Goal: Communication & Community: Participate in discussion

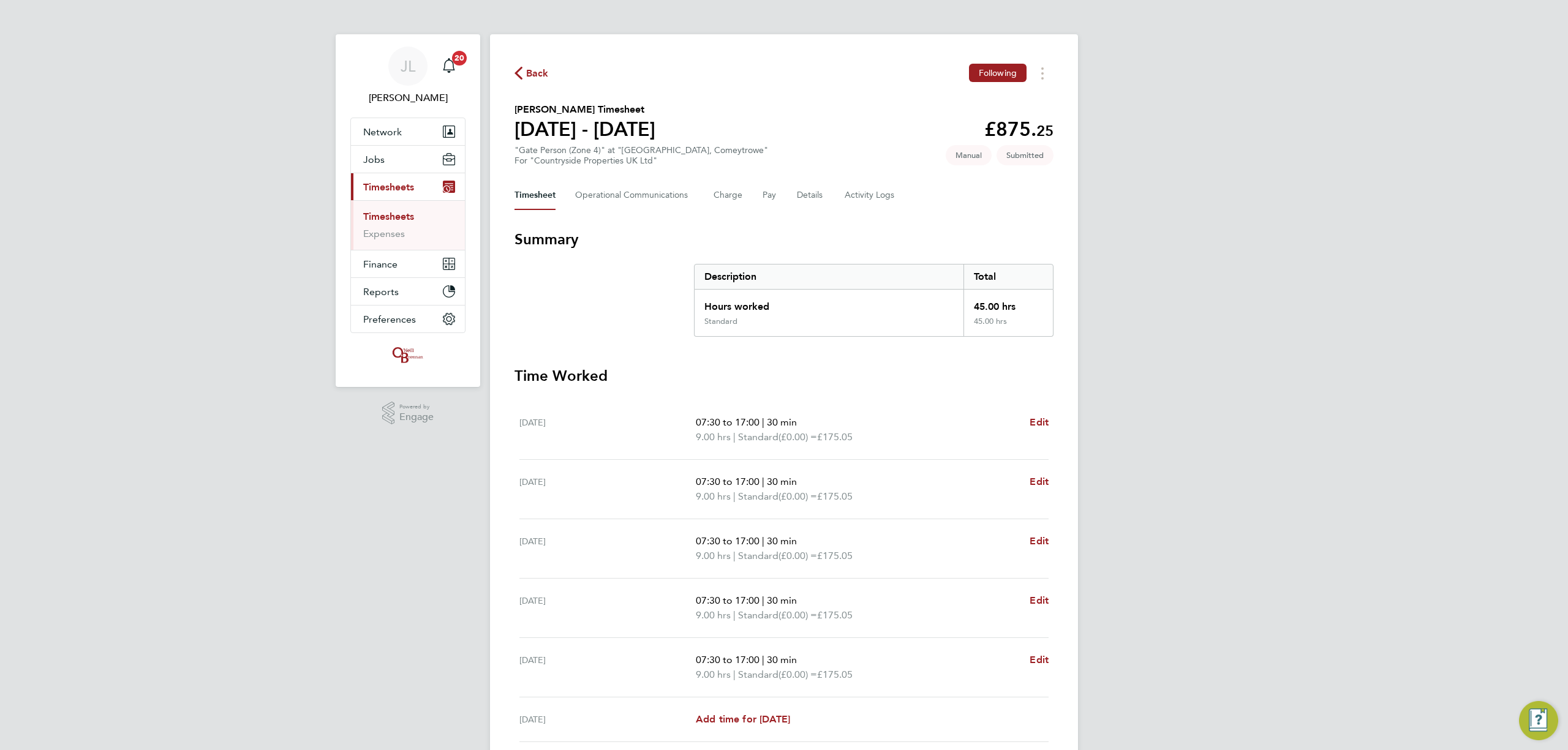
scroll to position [82, 0]
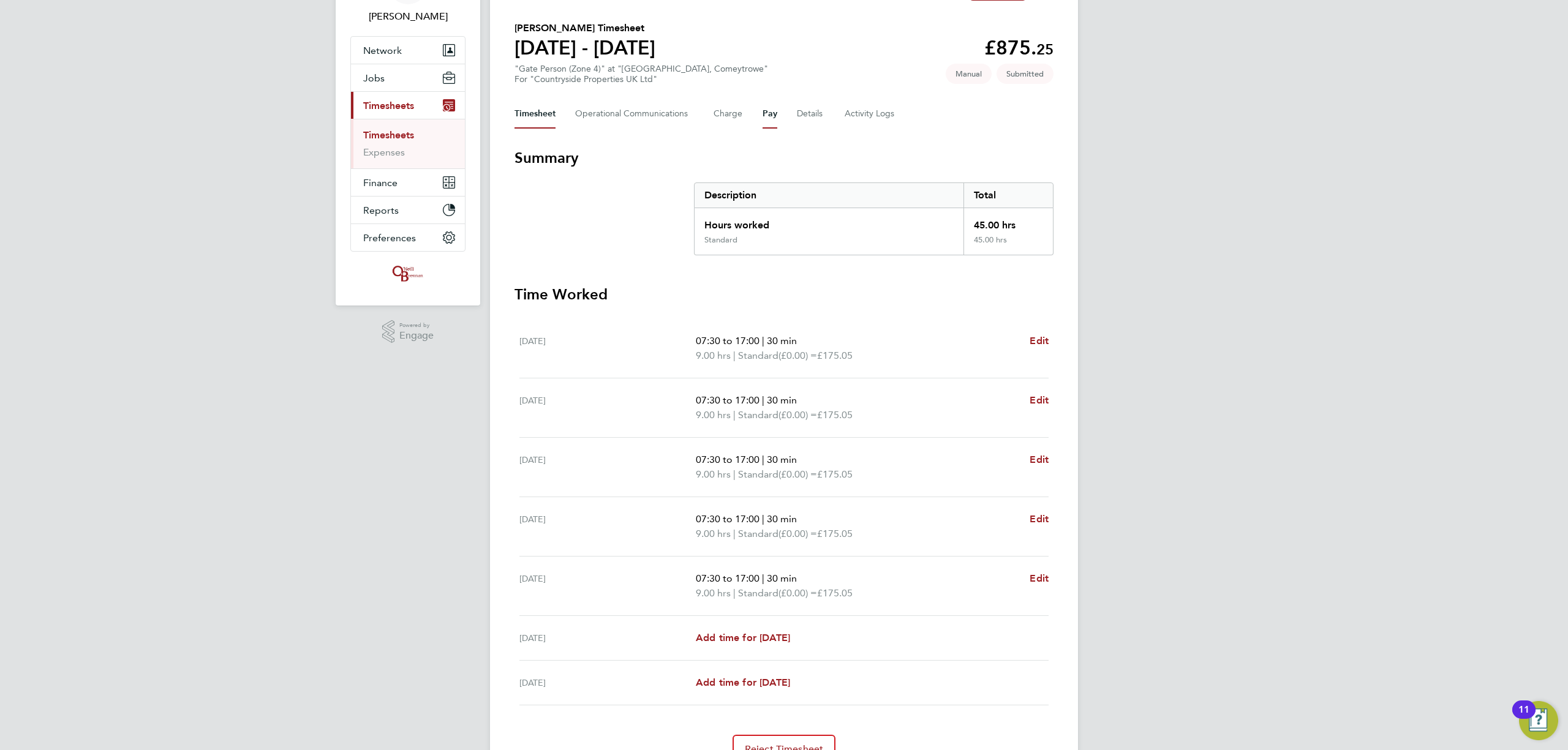
click at [765, 111] on button "Pay" at bounding box center [770, 114] width 15 height 29
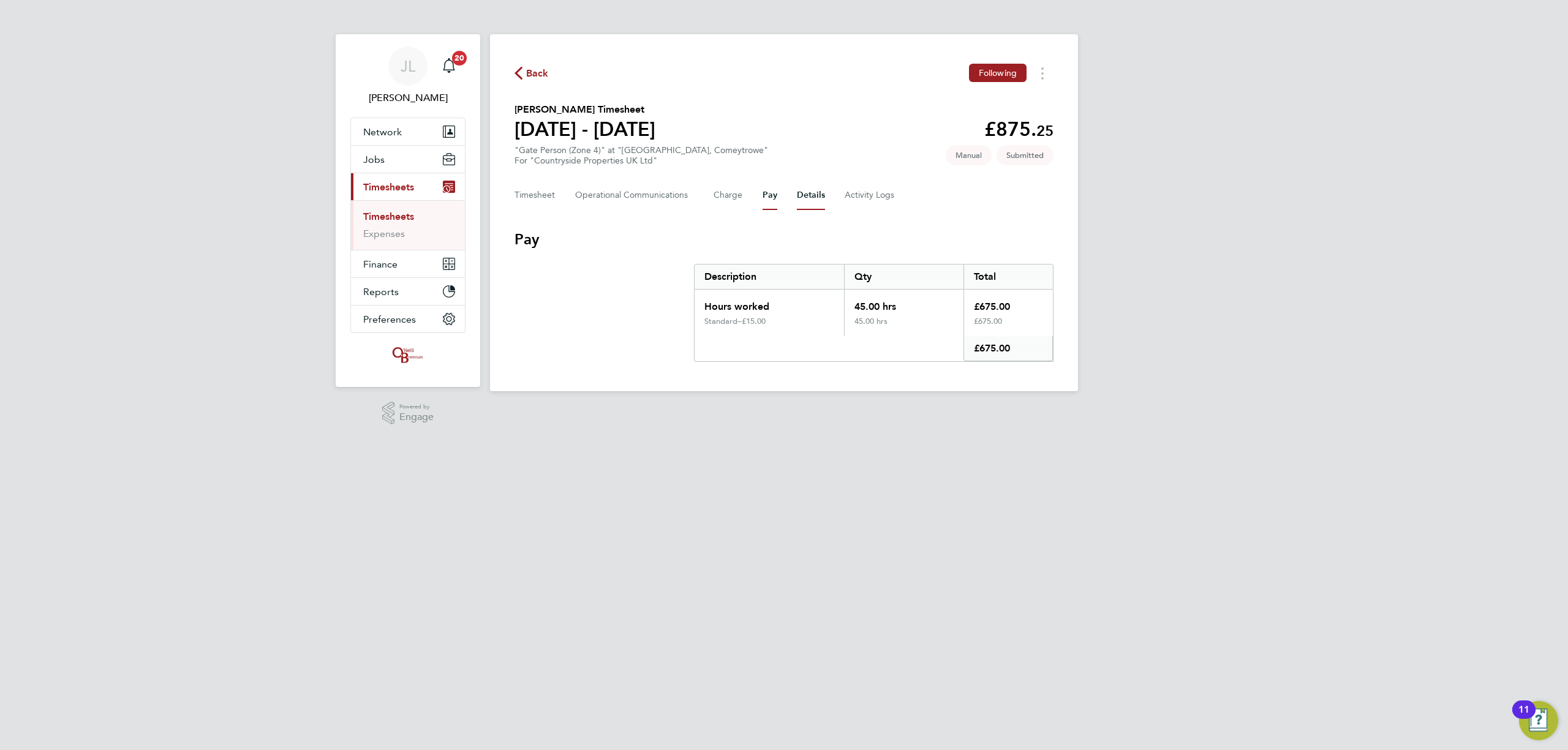
click at [803, 193] on button "Details" at bounding box center [810, 195] width 28 height 29
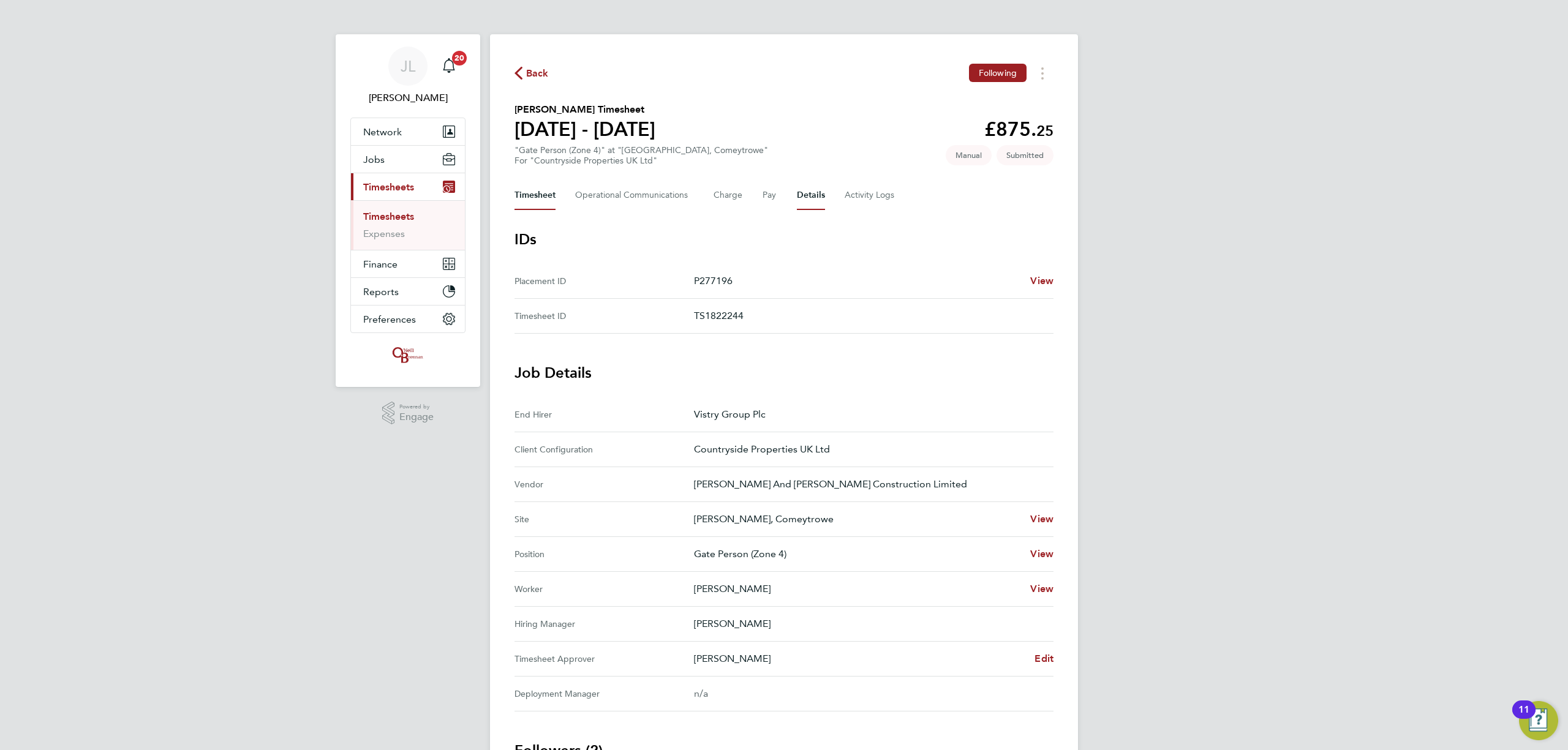
click at [554, 197] on button "Timesheet" at bounding box center [534, 195] width 41 height 29
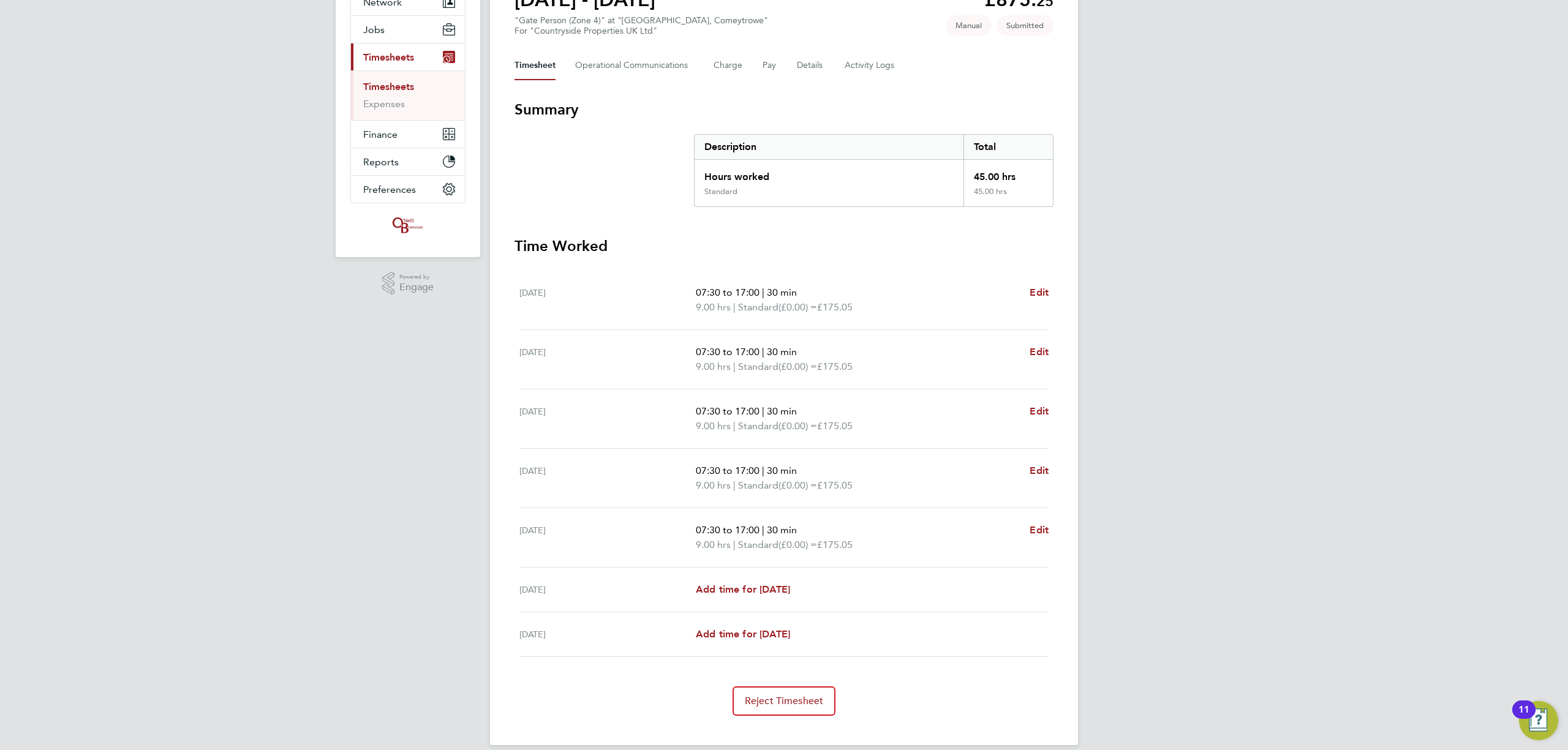
scroll to position [145, 0]
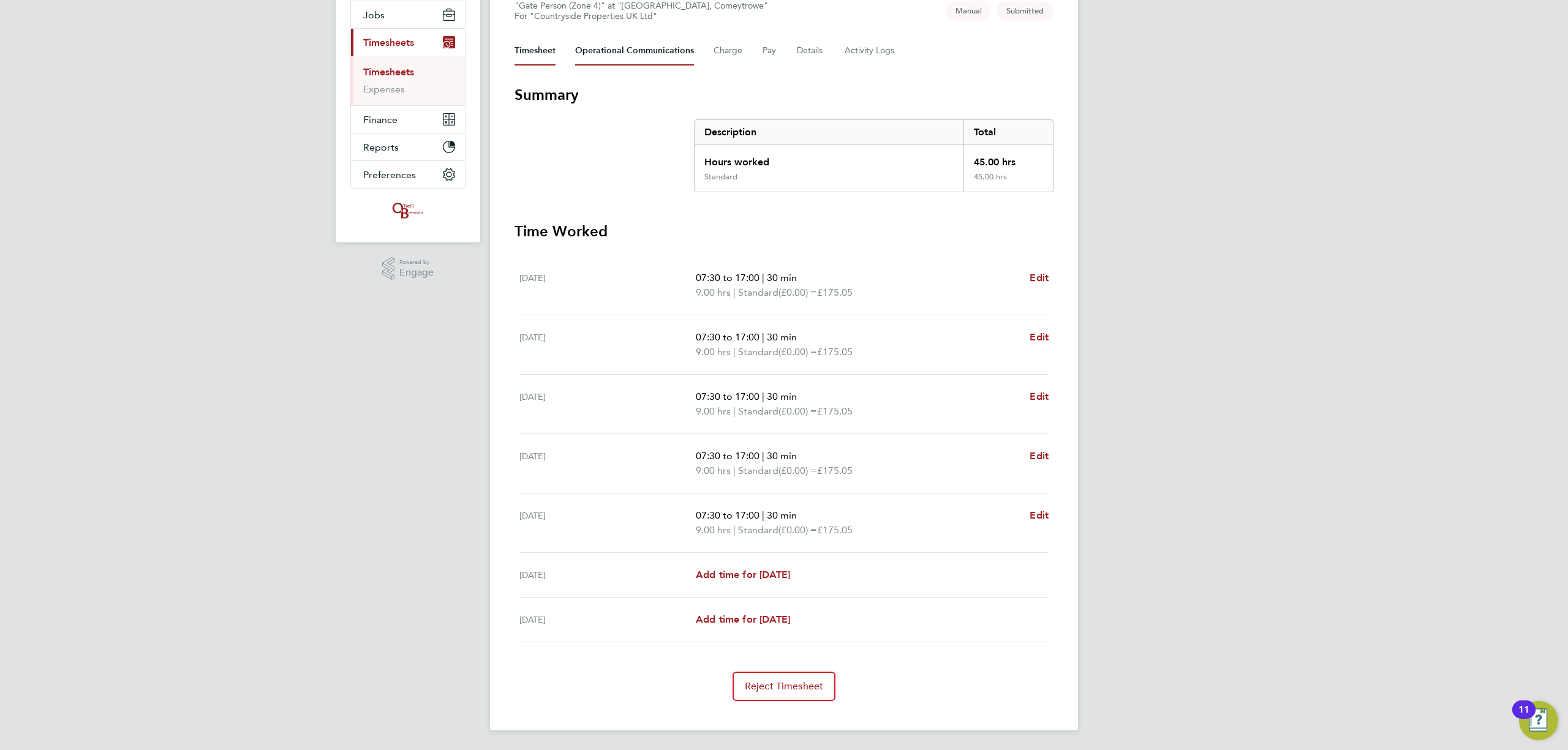
click at [650, 54] on Communications-tab "Operational Communications" at bounding box center [634, 51] width 119 height 29
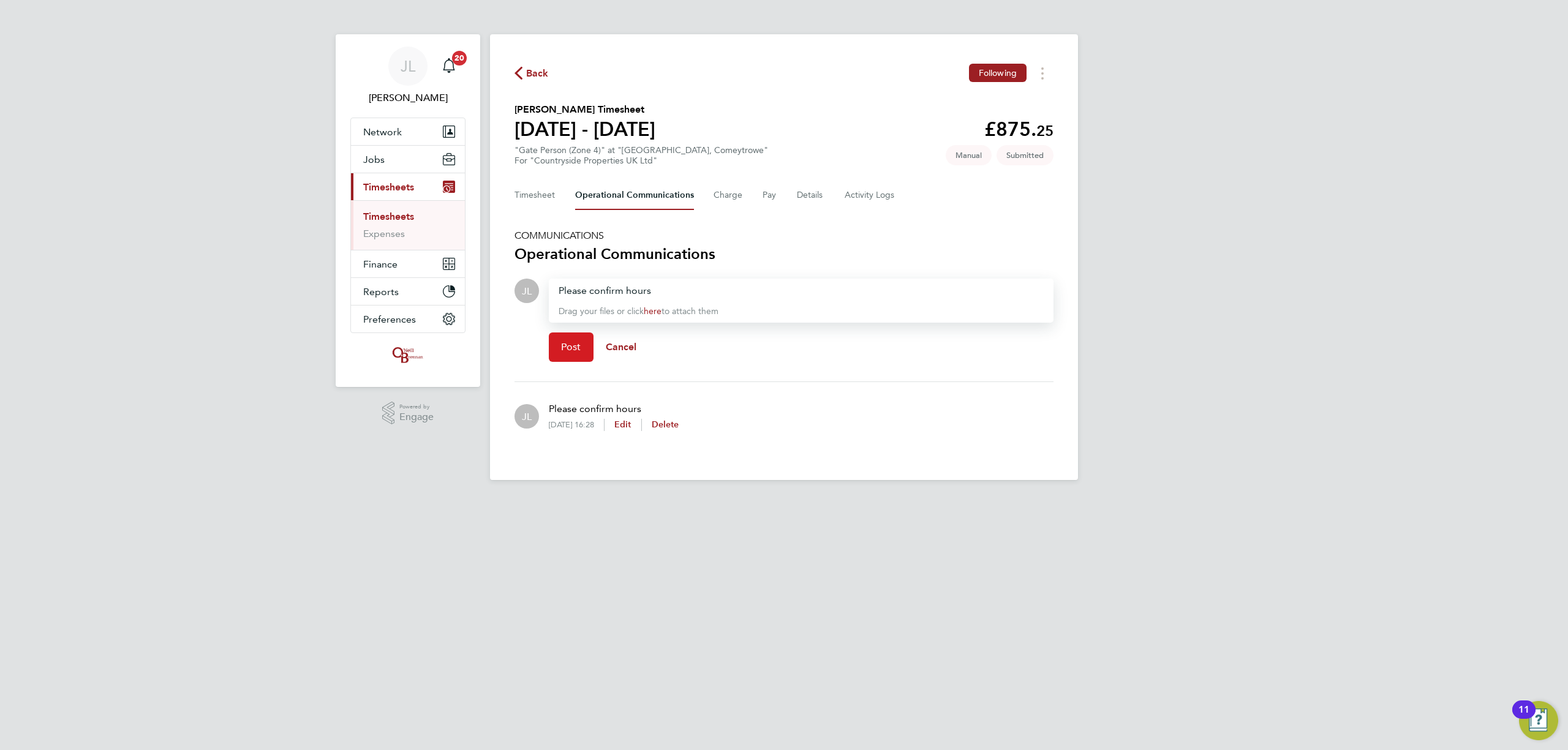
click at [570, 348] on span "Post" at bounding box center [570, 348] width 20 height 12
